Goal: Check status: Check status

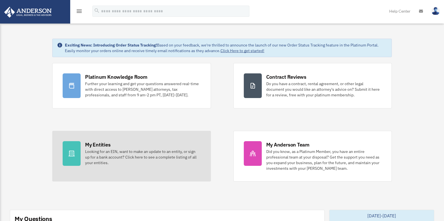
click at [106, 142] on div "My Entities" at bounding box center [97, 144] width 25 height 7
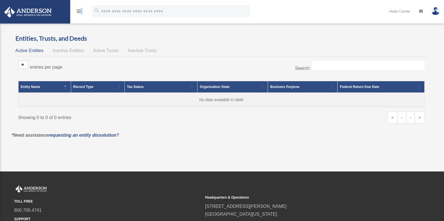
drag, startPoint x: 83, startPoint y: 6, endPoint x: 80, endPoint y: 8, distance: 3.9
click at [80, 8] on div "menu" at bounding box center [79, 11] width 18 height 15
click at [80, 8] on icon "menu" at bounding box center [79, 11] width 7 height 7
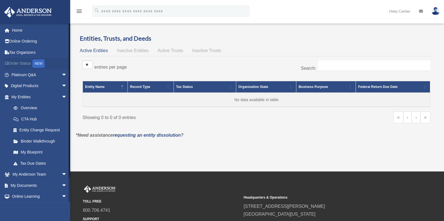
click at [26, 63] on link "Order Status NEW" at bounding box center [40, 64] width 72 height 12
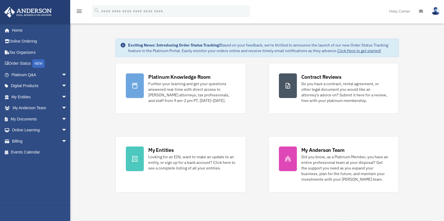
click at [434, 13] on img at bounding box center [435, 11] width 8 height 8
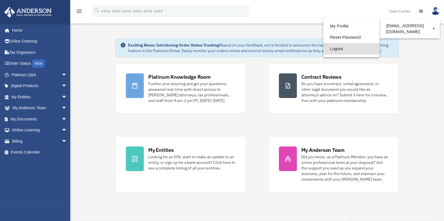
click at [344, 50] on link "Logout" at bounding box center [351, 49] width 56 height 12
